Goal: Entertainment & Leisure: Consume media (video, audio)

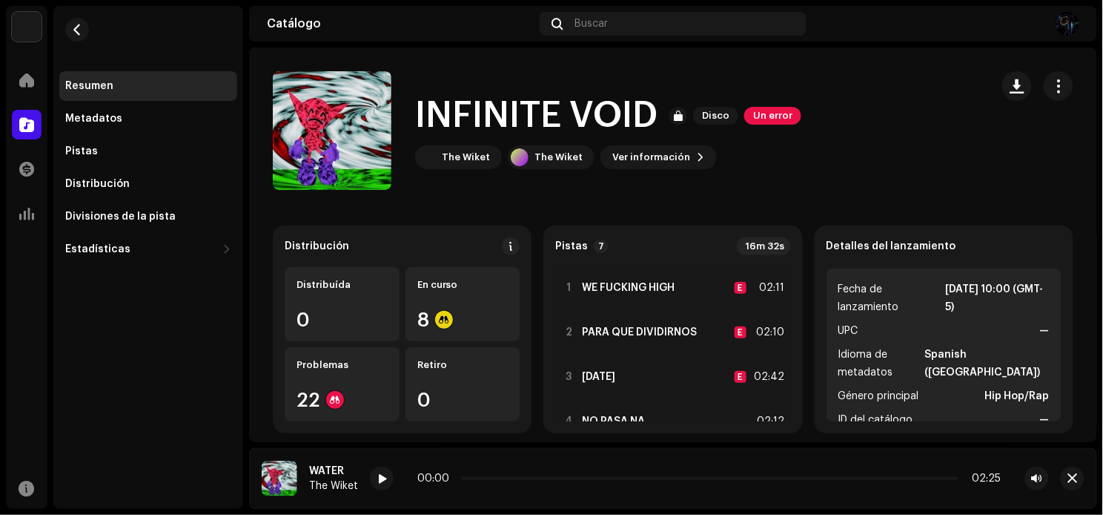
scroll to position [166, 0]
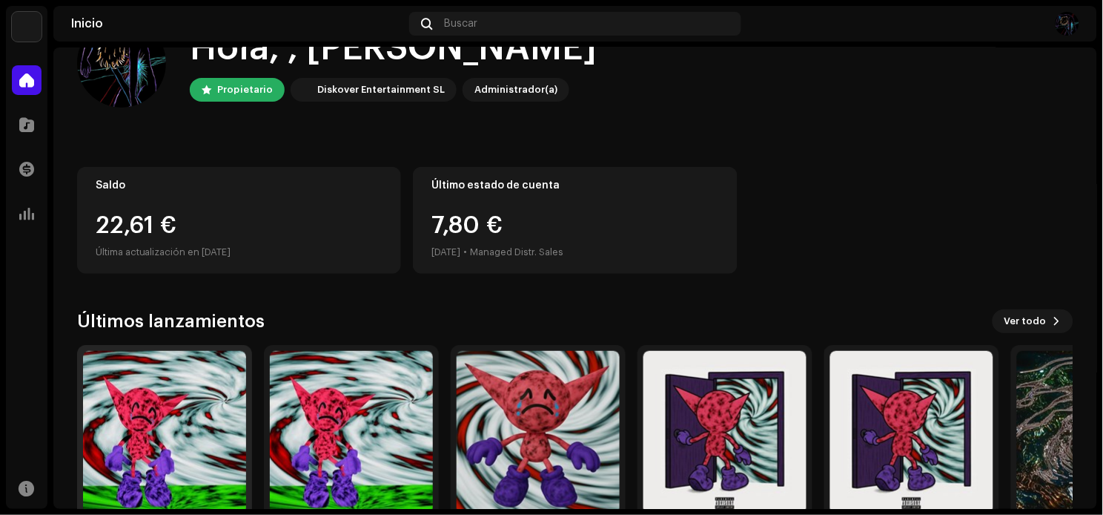
scroll to position [82, 0]
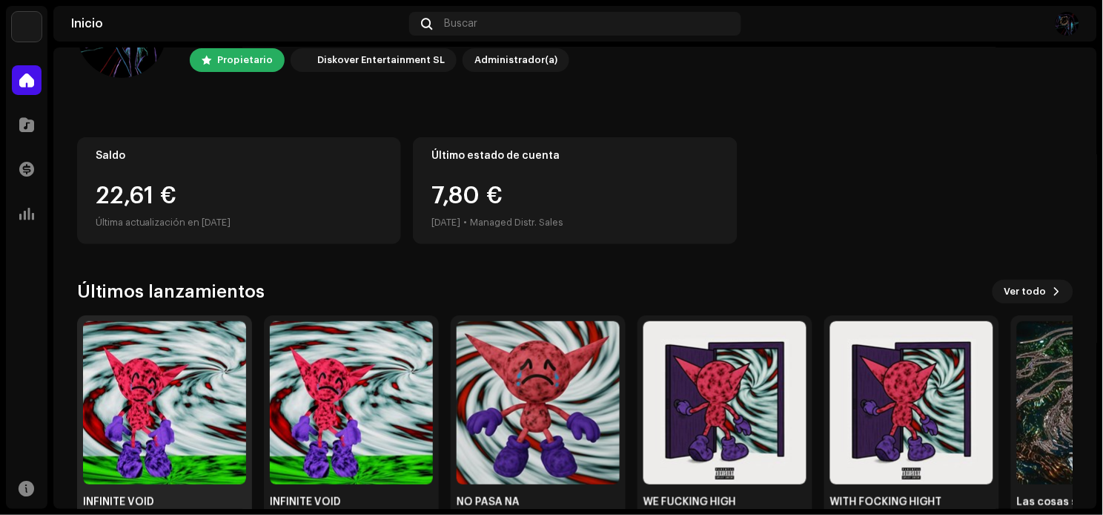
click at [159, 380] on img at bounding box center [164, 402] width 163 height 163
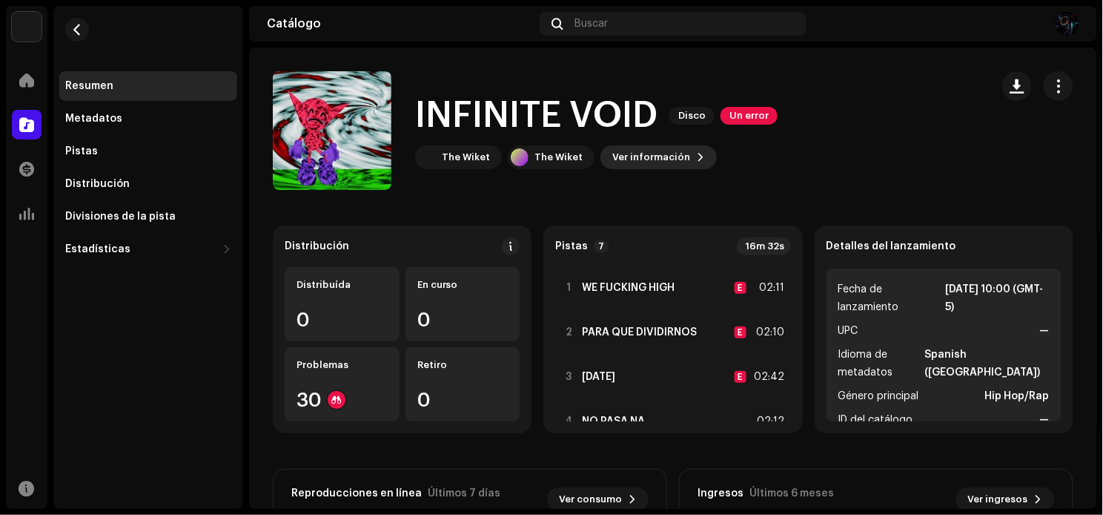
click at [666, 150] on span "Ver información" at bounding box center [651, 157] width 78 height 30
click at [922, 113] on div "INFINITE VOID 3044538 Metadatos Distribución Idioma de metadatos Spanish (Latin…" at bounding box center [551, 257] width 1103 height 515
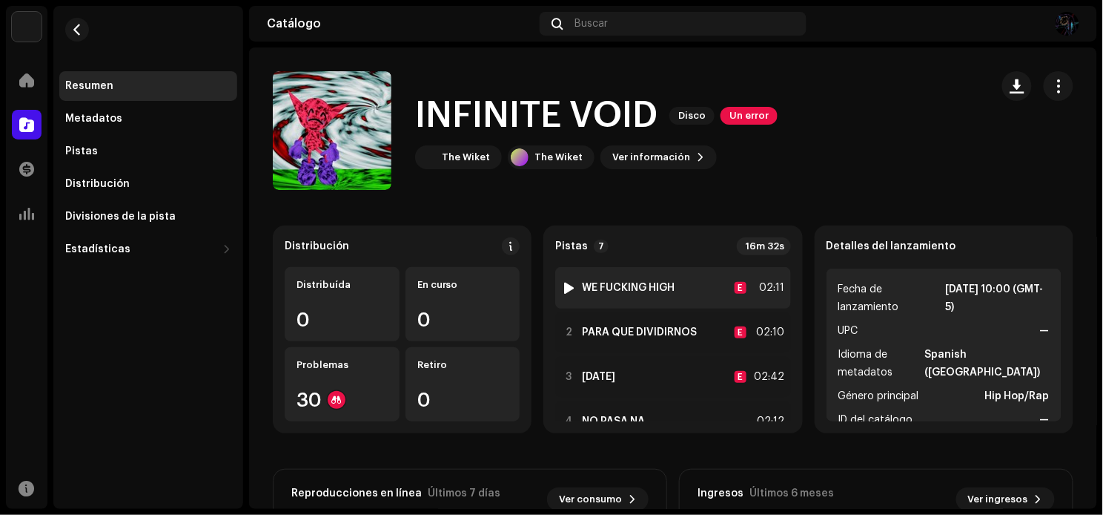
click at [565, 282] on div at bounding box center [569, 288] width 11 height 12
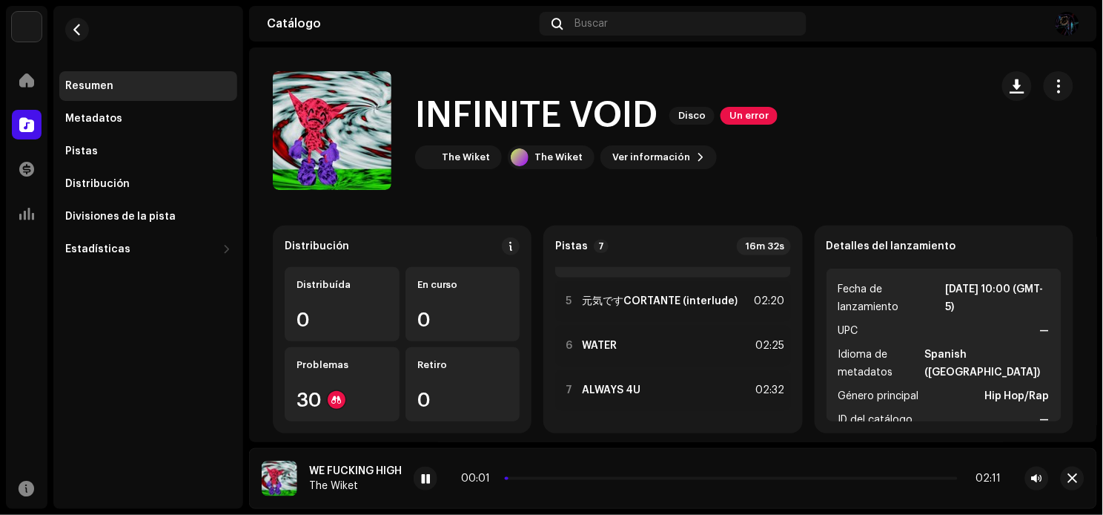
scroll to position [166, 0]
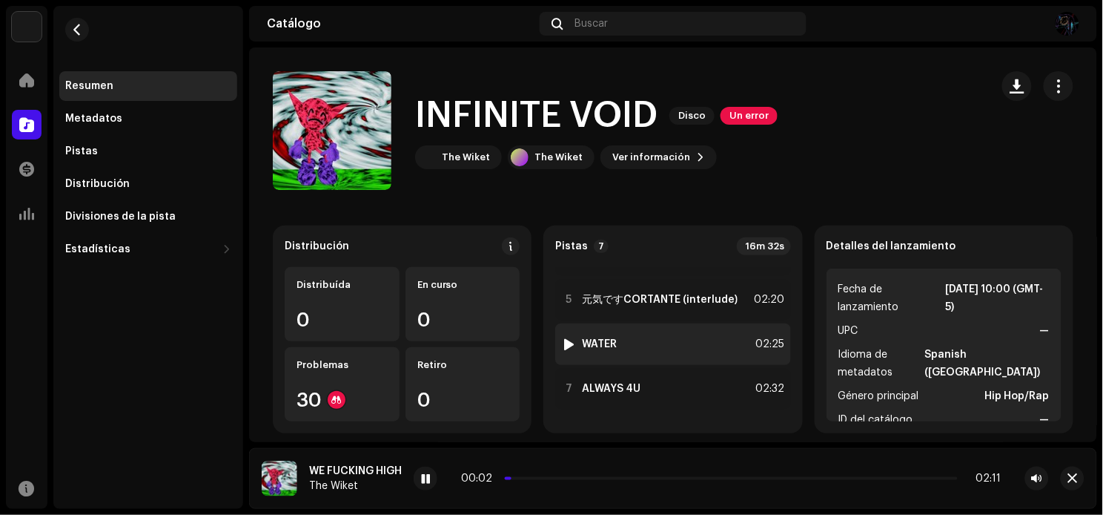
click at [564, 340] on div at bounding box center [569, 344] width 11 height 12
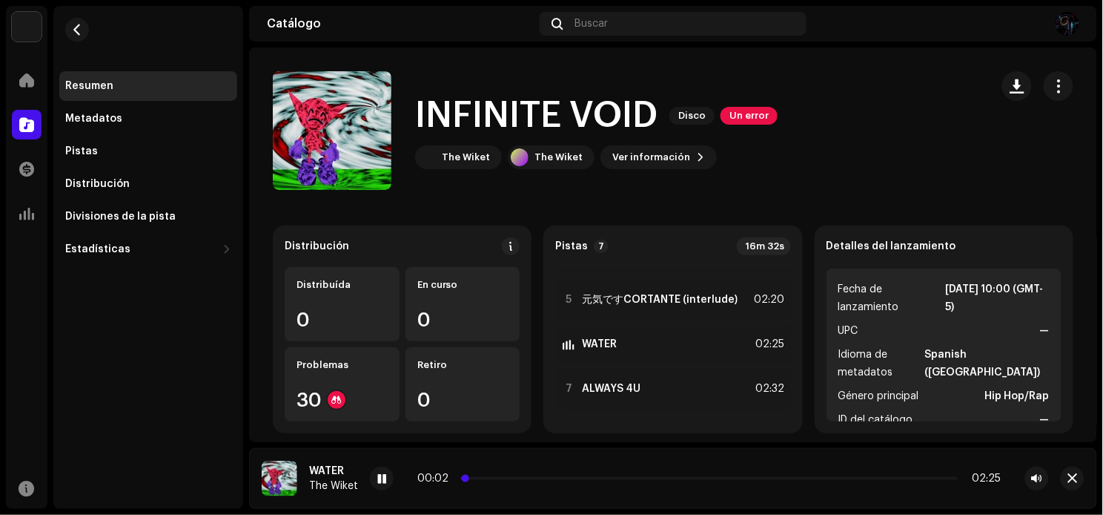
click at [475, 478] on p-slider at bounding box center [709, 478] width 497 height 3
click at [483, 476] on div "00:05 02:25" at bounding box center [709, 478] width 584 height 12
click at [487, 478] on p-slider at bounding box center [709, 478] width 497 height 3
click at [497, 478] on p-slider at bounding box center [709, 478] width 497 height 3
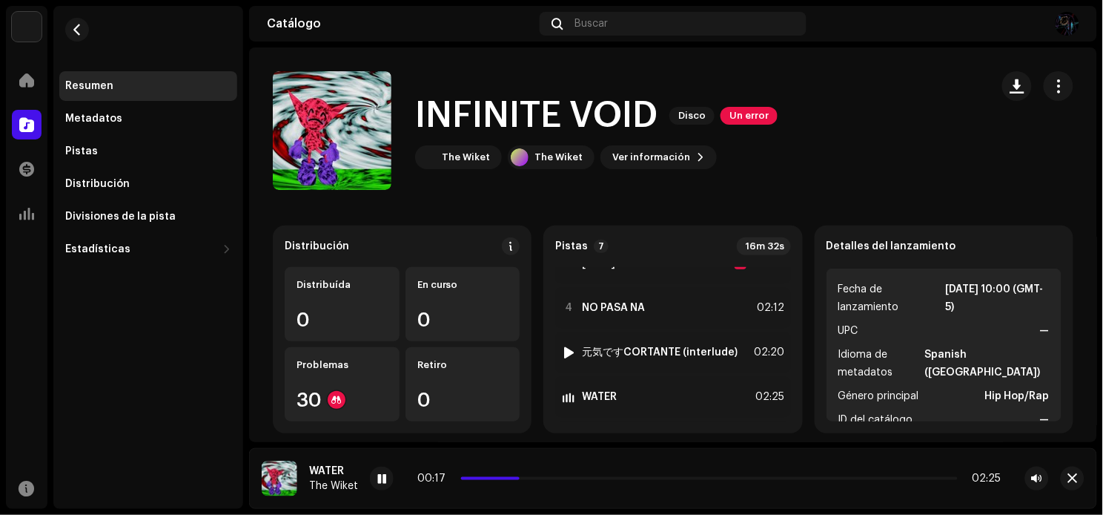
scroll to position [84, 0]
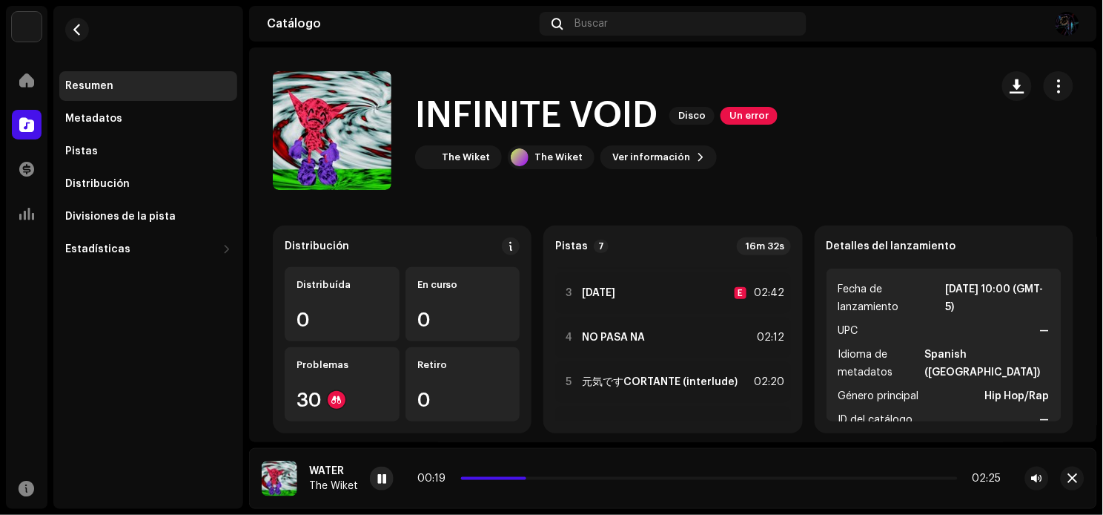
click at [374, 477] on div at bounding box center [382, 478] width 24 height 24
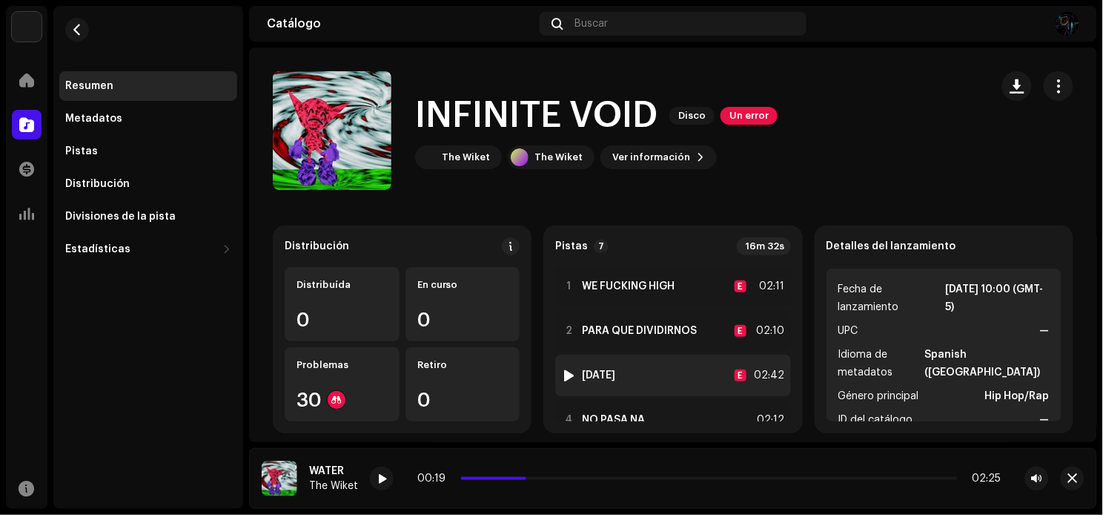
scroll to position [0, 0]
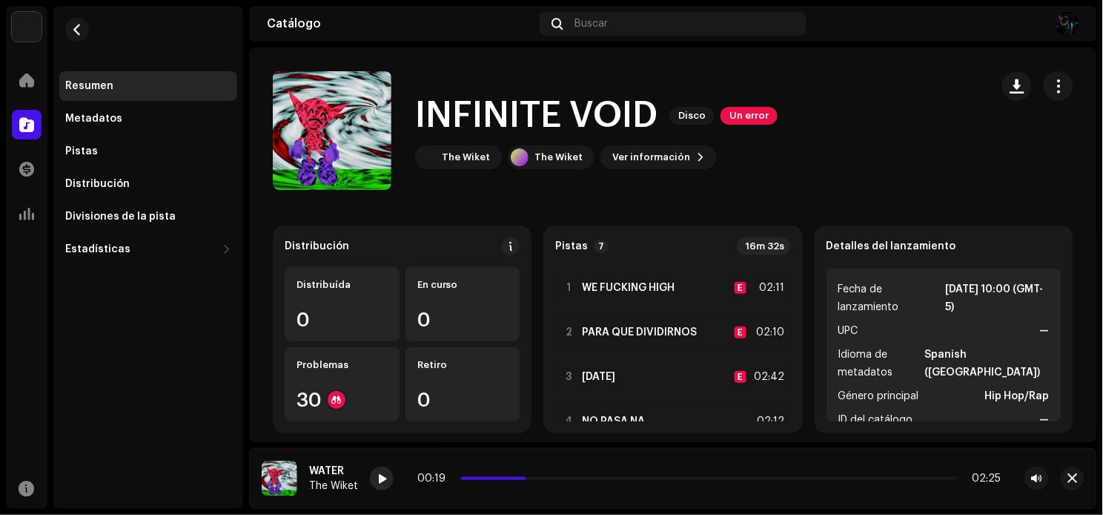
click at [380, 483] on span at bounding box center [381, 479] width 9 height 12
click at [490, 478] on span at bounding box center [495, 478] width 68 height 3
click at [477, 478] on span at bounding box center [476, 478] width 31 height 3
click at [374, 476] on div at bounding box center [382, 478] width 24 height 24
